Goal: Transaction & Acquisition: Purchase product/service

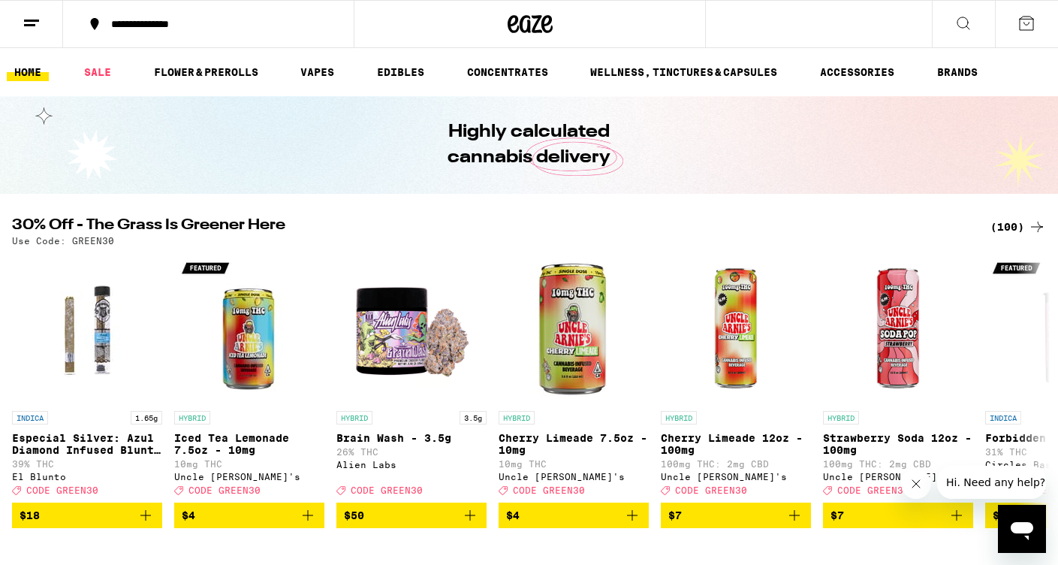
scroll to position [119, 0]
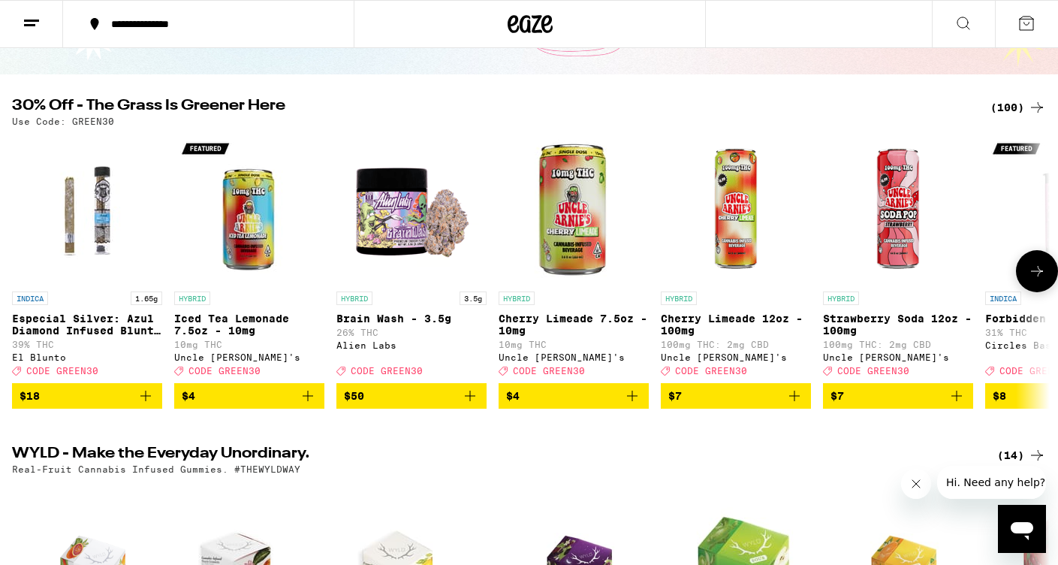
click at [1030, 280] on icon at bounding box center [1037, 271] width 18 height 18
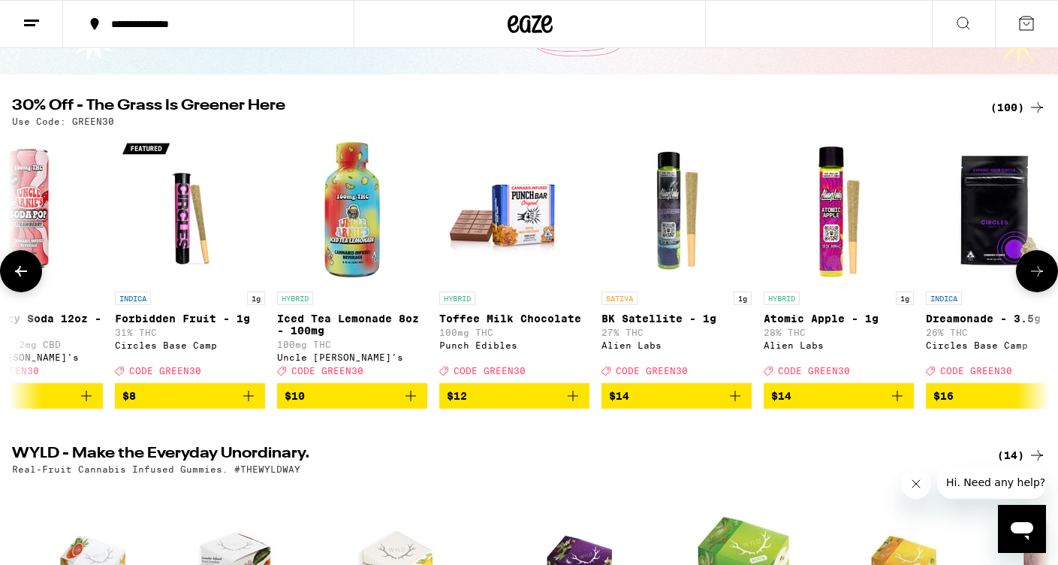
click at [1030, 280] on icon at bounding box center [1037, 271] width 18 height 18
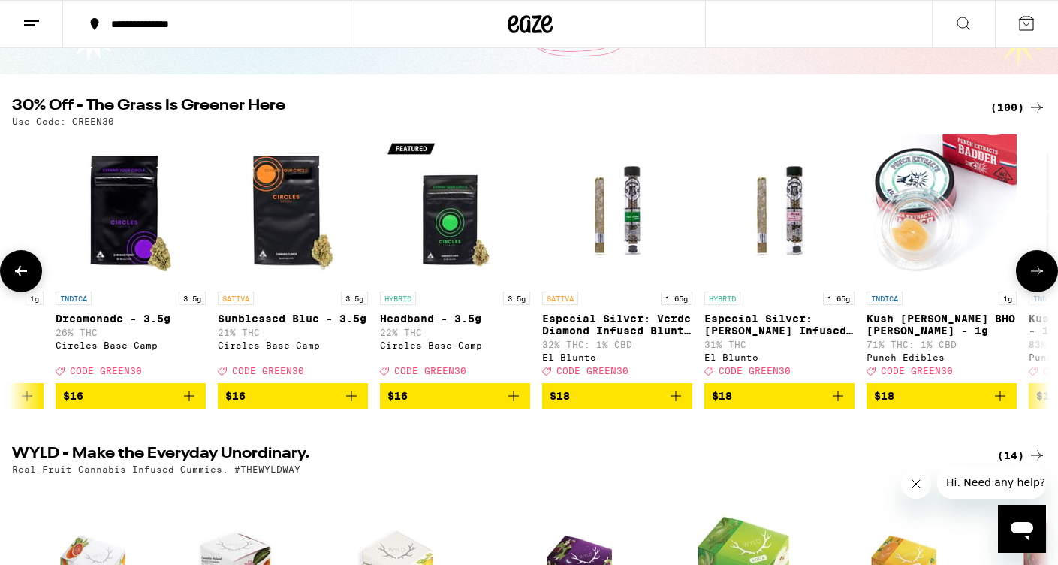
click at [1030, 280] on icon at bounding box center [1037, 271] width 18 height 18
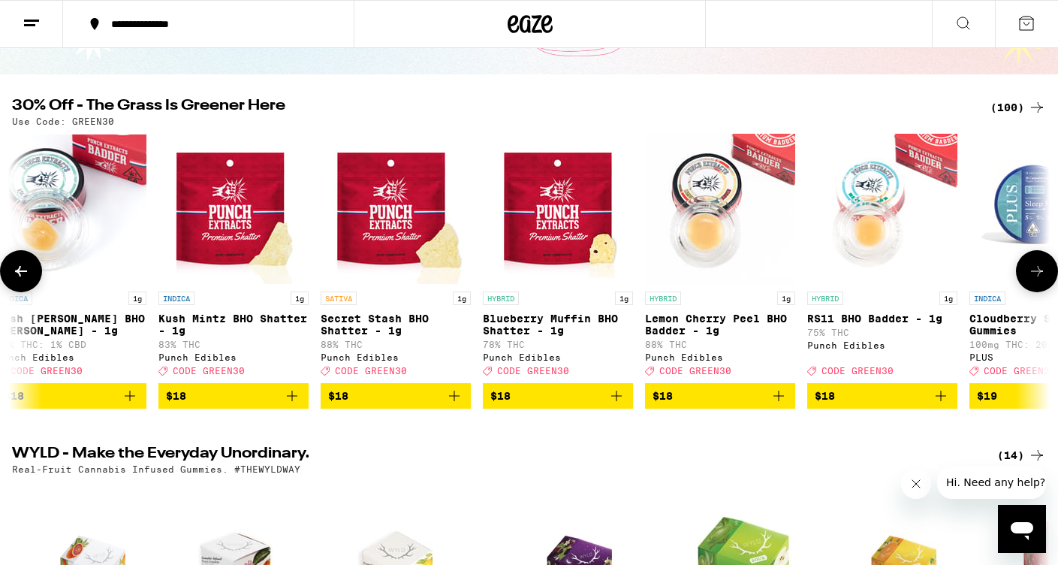
click at [1030, 280] on icon at bounding box center [1037, 271] width 18 height 18
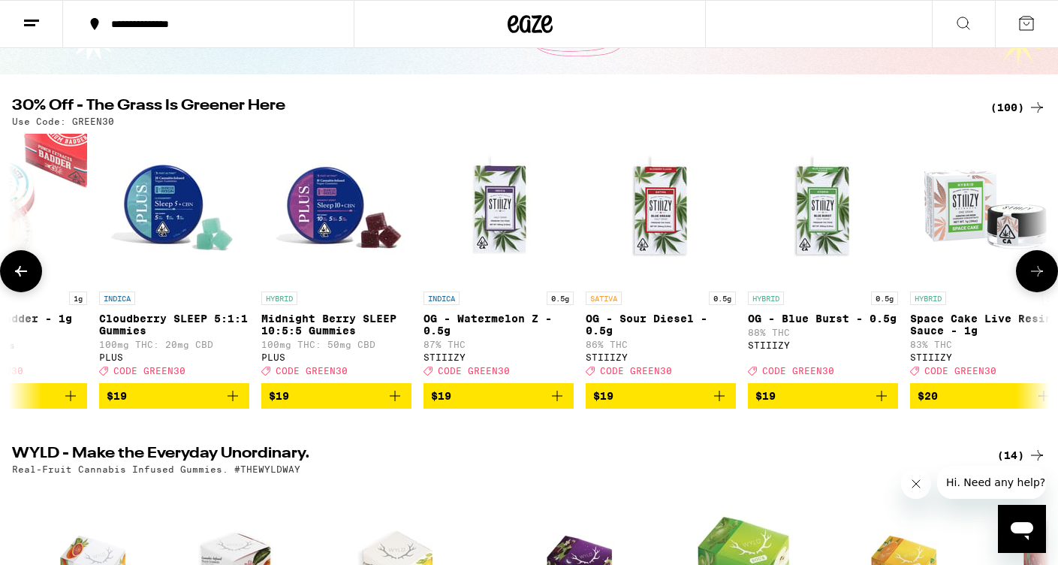
click at [1030, 280] on icon at bounding box center [1037, 271] width 18 height 18
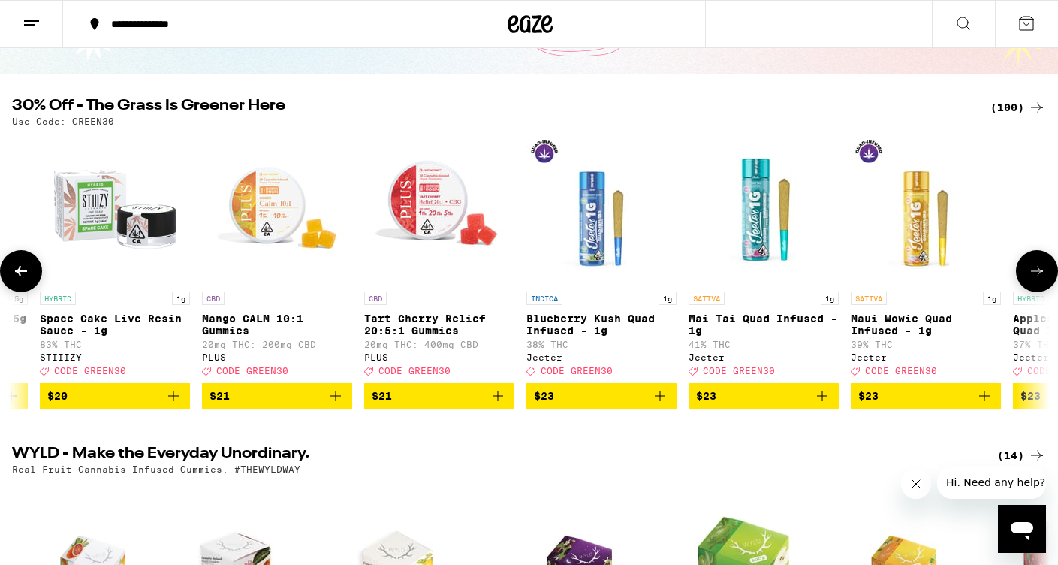
click at [1030, 280] on icon at bounding box center [1037, 271] width 18 height 18
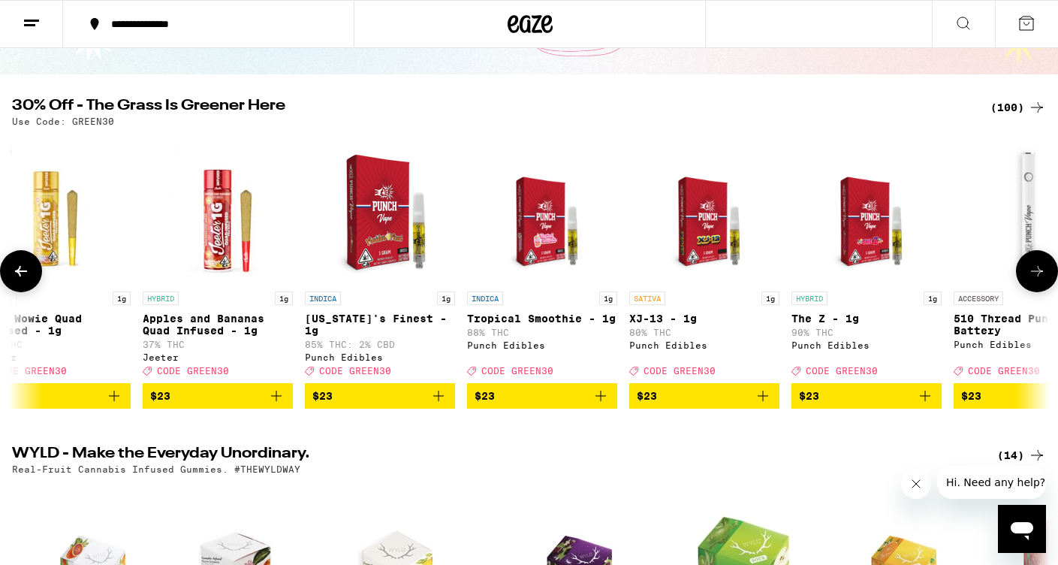
click at [1030, 280] on icon at bounding box center [1037, 271] width 18 height 18
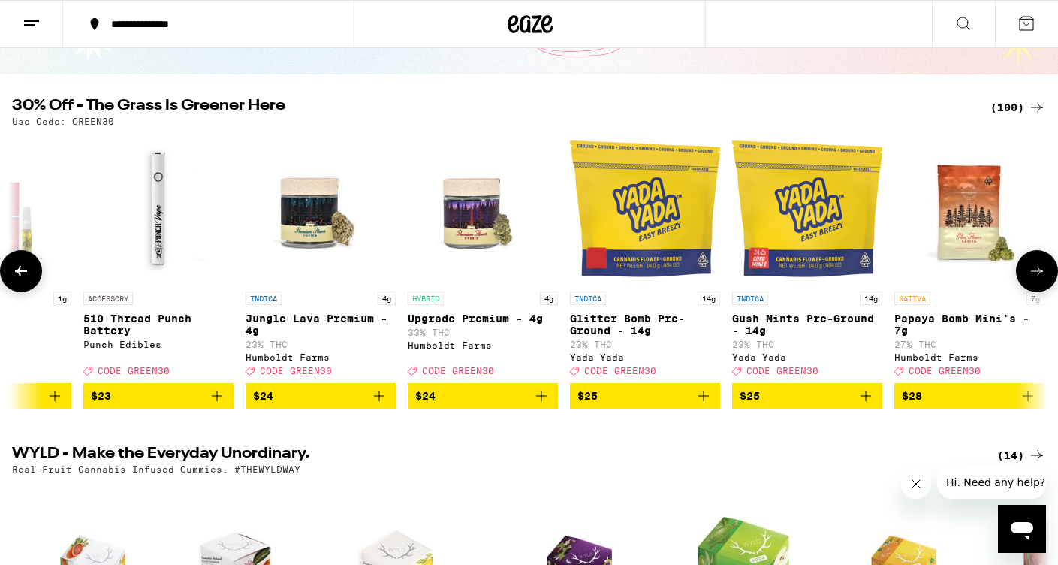
click at [1030, 280] on icon at bounding box center [1037, 271] width 18 height 18
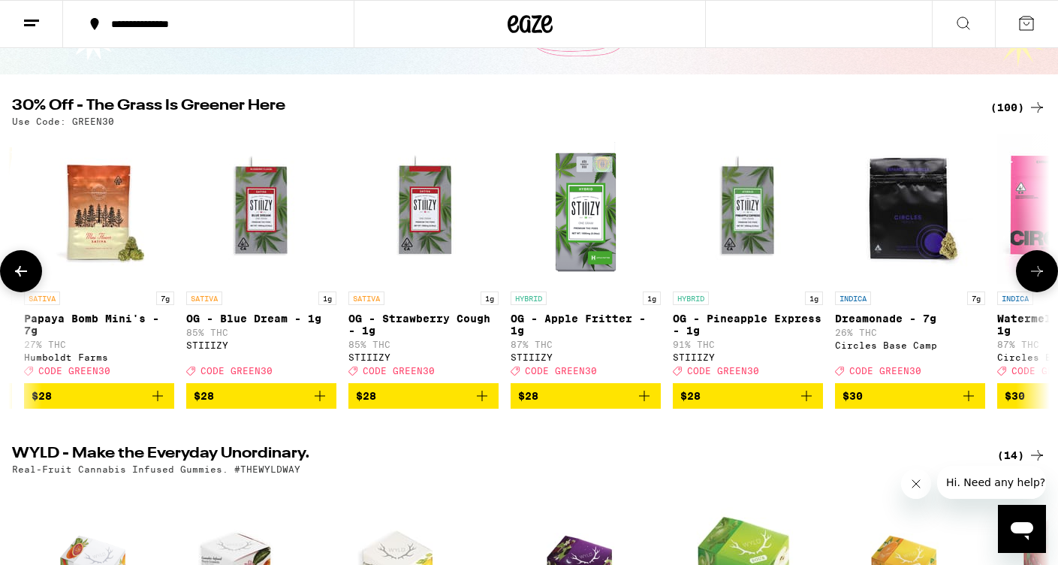
click at [1030, 280] on icon at bounding box center [1037, 271] width 18 height 18
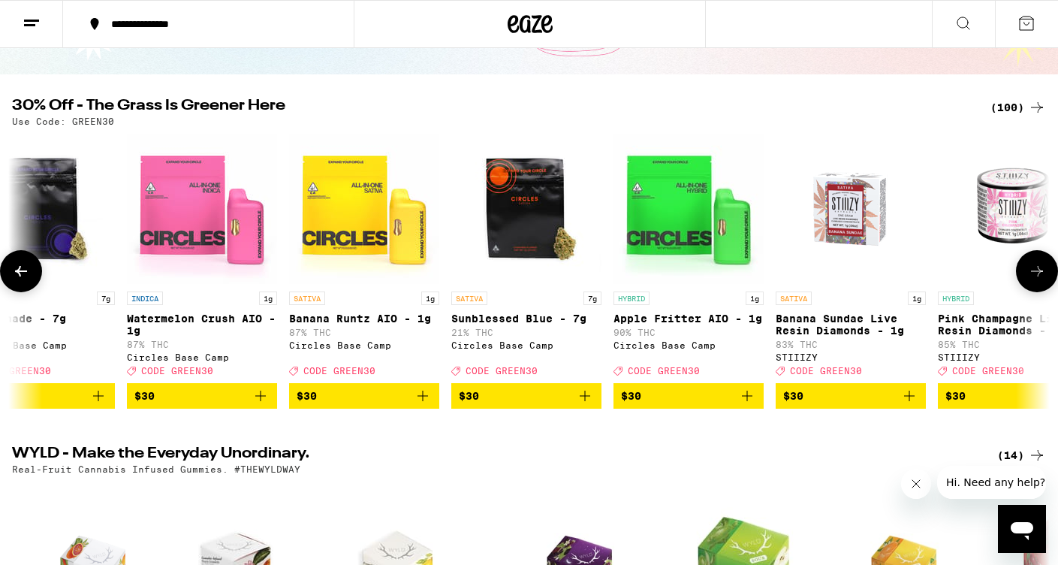
click at [1030, 280] on icon at bounding box center [1037, 271] width 18 height 18
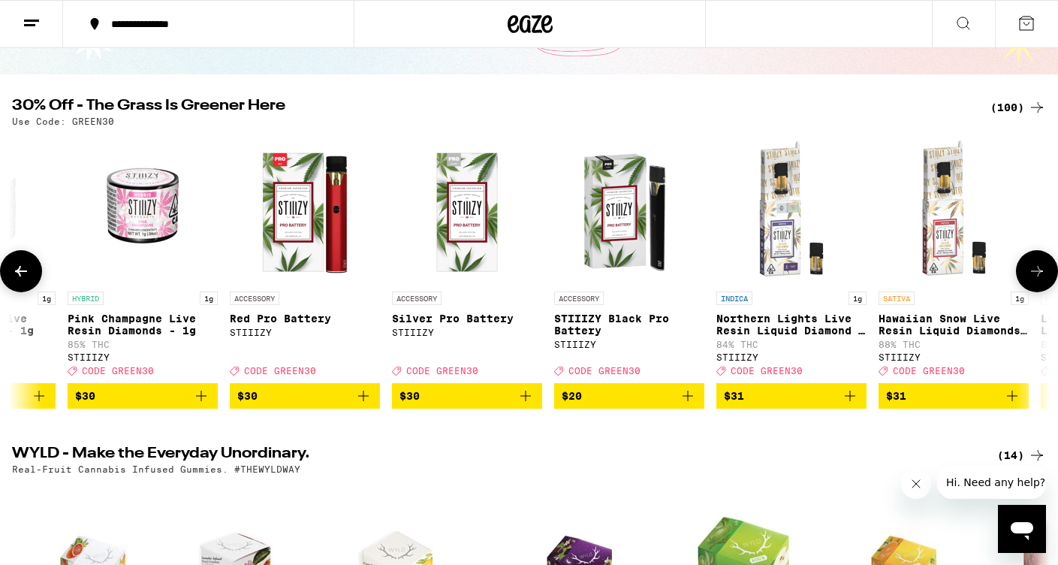
click at [1030, 280] on icon at bounding box center [1037, 271] width 18 height 18
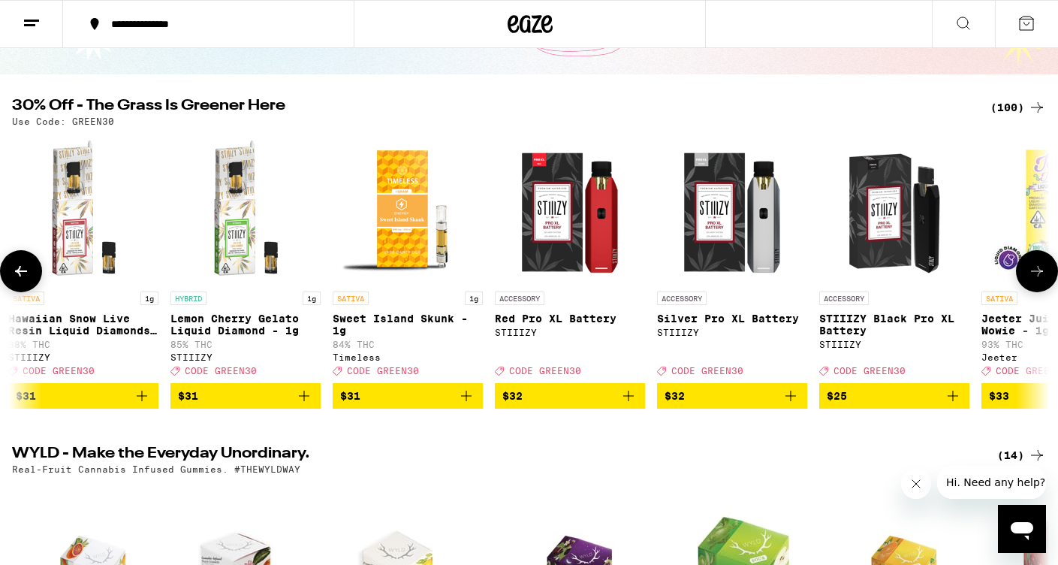
click at [1030, 280] on icon at bounding box center [1037, 271] width 18 height 18
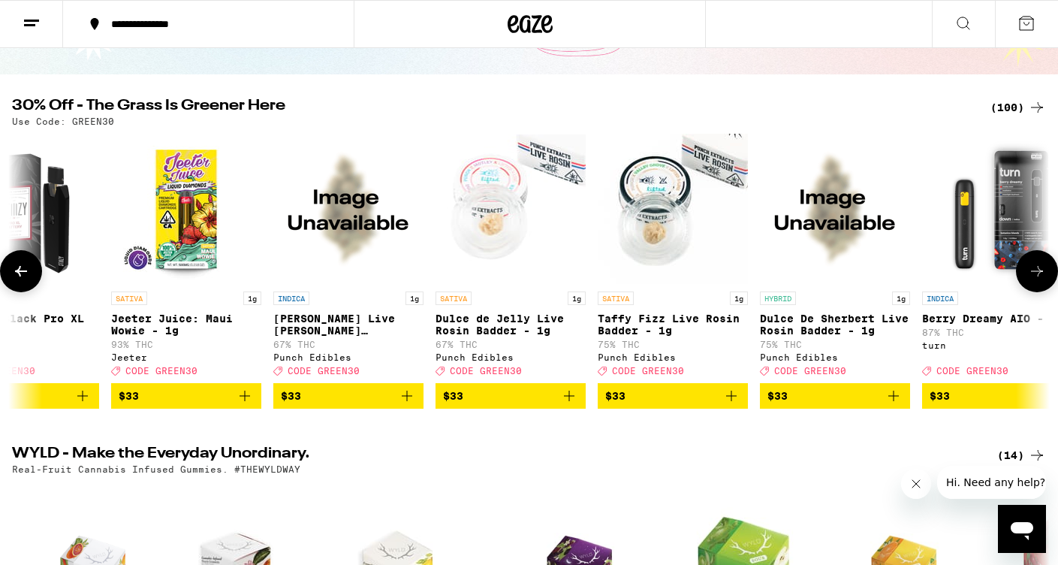
click at [1030, 280] on icon at bounding box center [1037, 271] width 18 height 18
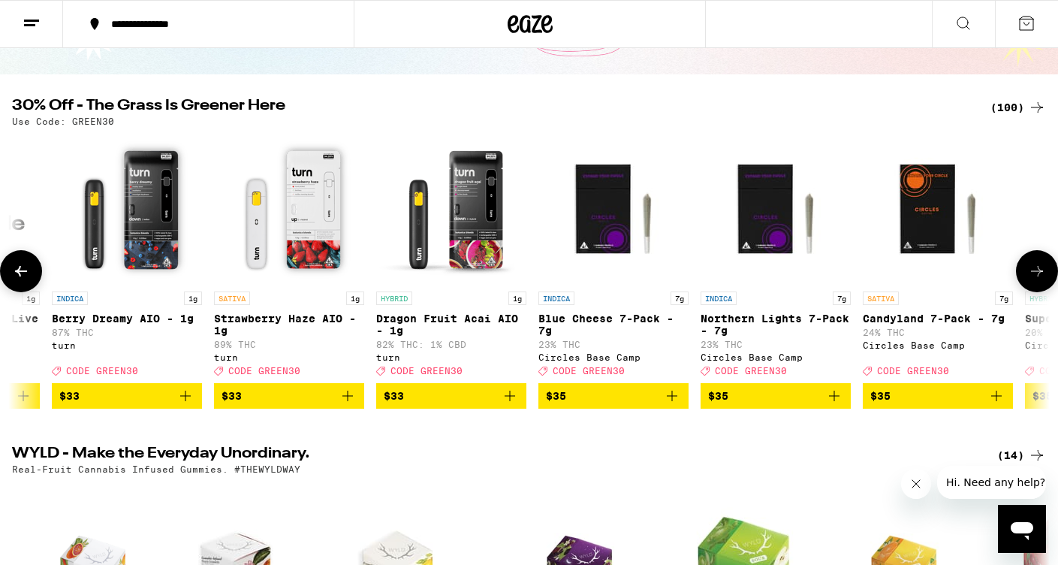
click at [1030, 280] on icon at bounding box center [1037, 271] width 18 height 18
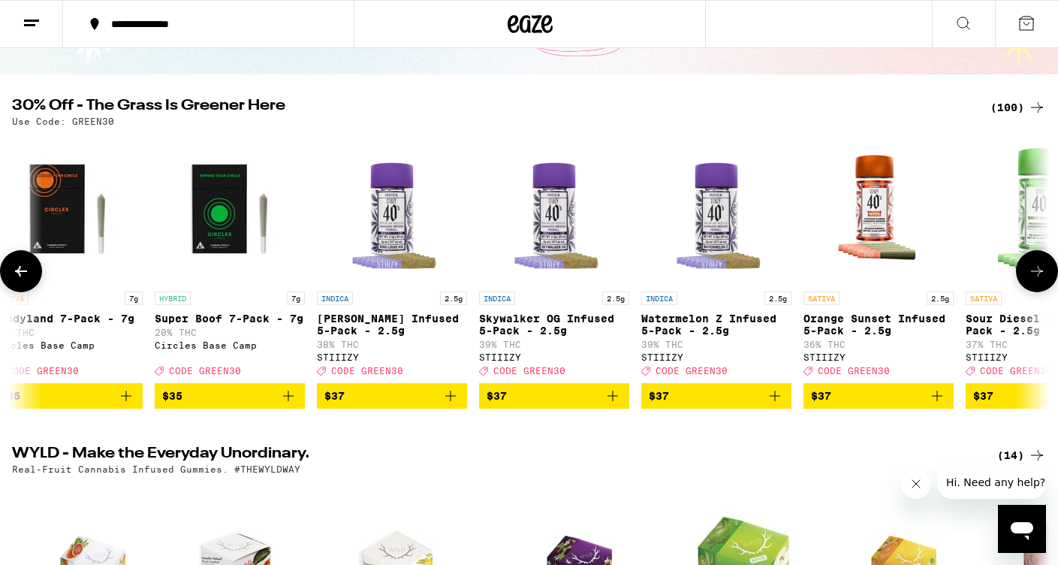
click at [1030, 280] on icon at bounding box center [1037, 271] width 18 height 18
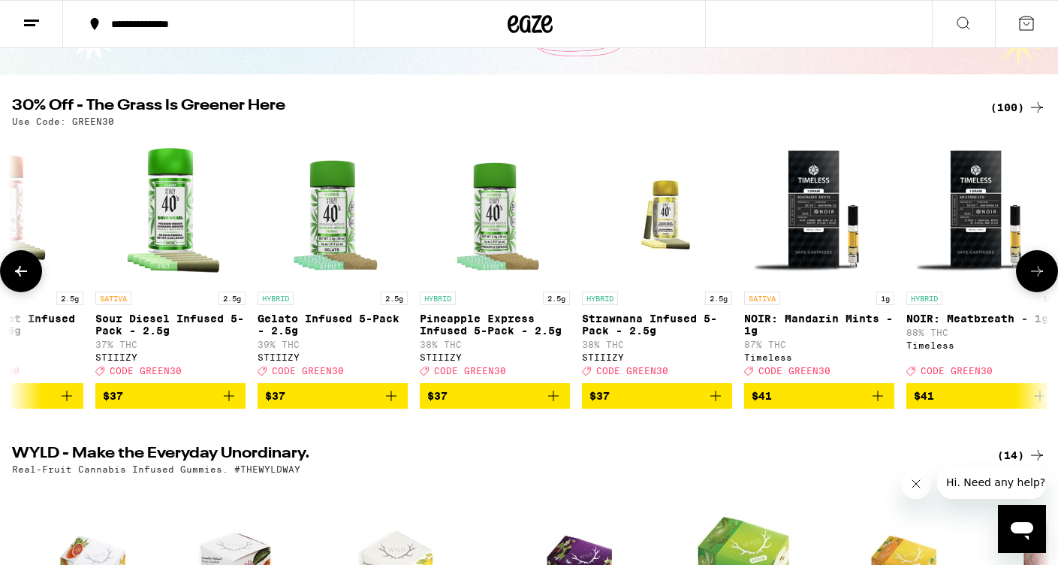
click at [1030, 280] on icon at bounding box center [1037, 271] width 18 height 18
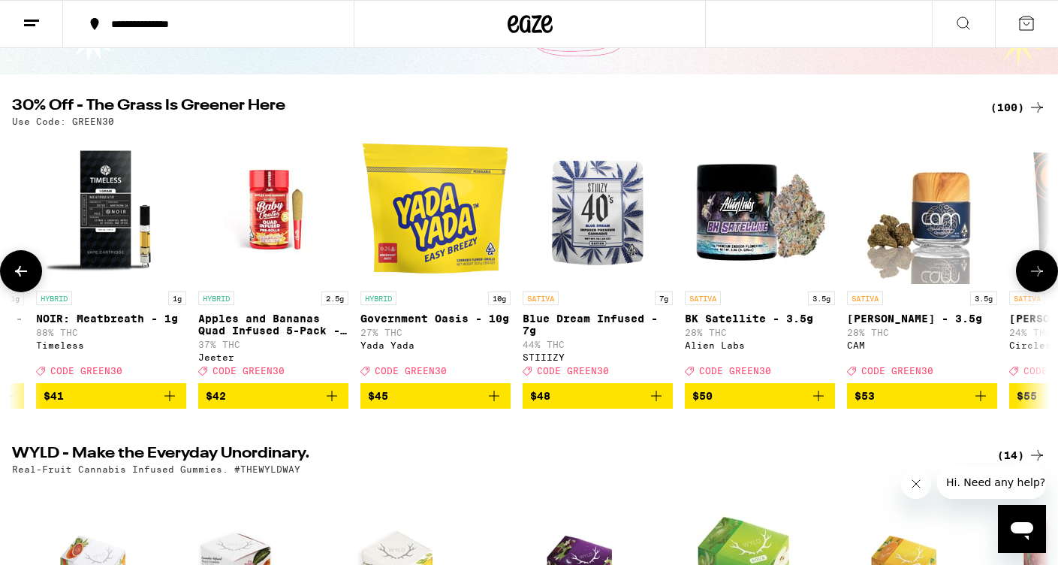
click at [1030, 280] on icon at bounding box center [1037, 271] width 18 height 18
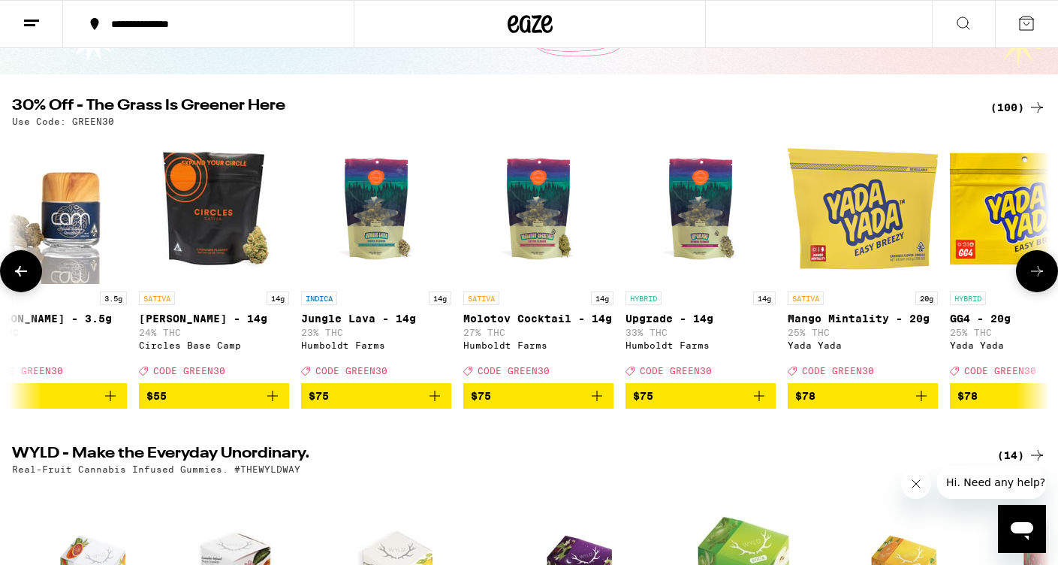
click at [1030, 280] on icon at bounding box center [1037, 271] width 18 height 18
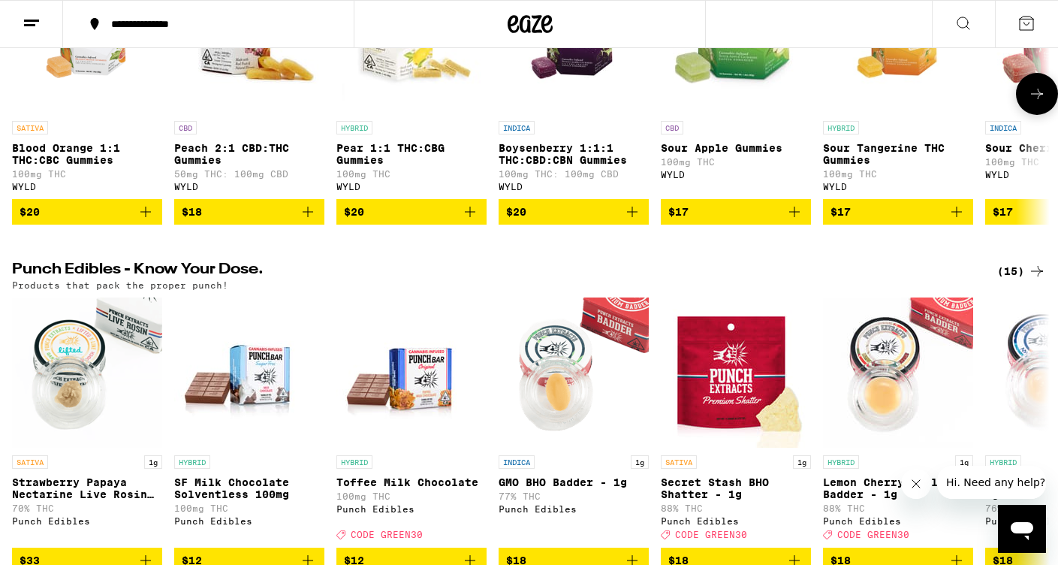
scroll to position [773, 0]
